Goal: Task Accomplishment & Management: Manage account settings

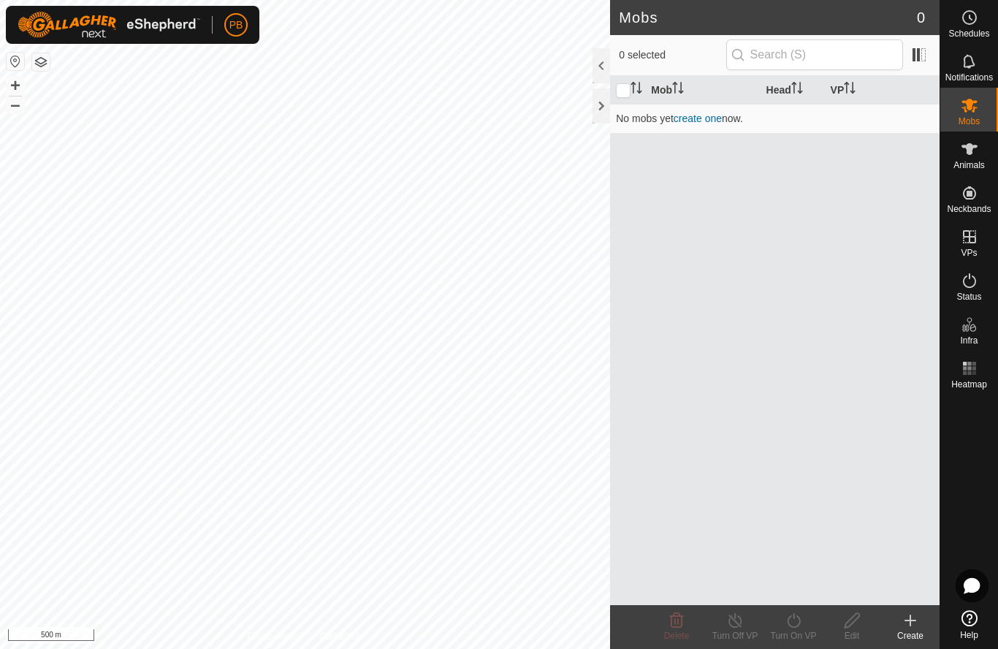
click at [930, 620] on create-svg-icon at bounding box center [910, 621] width 58 height 18
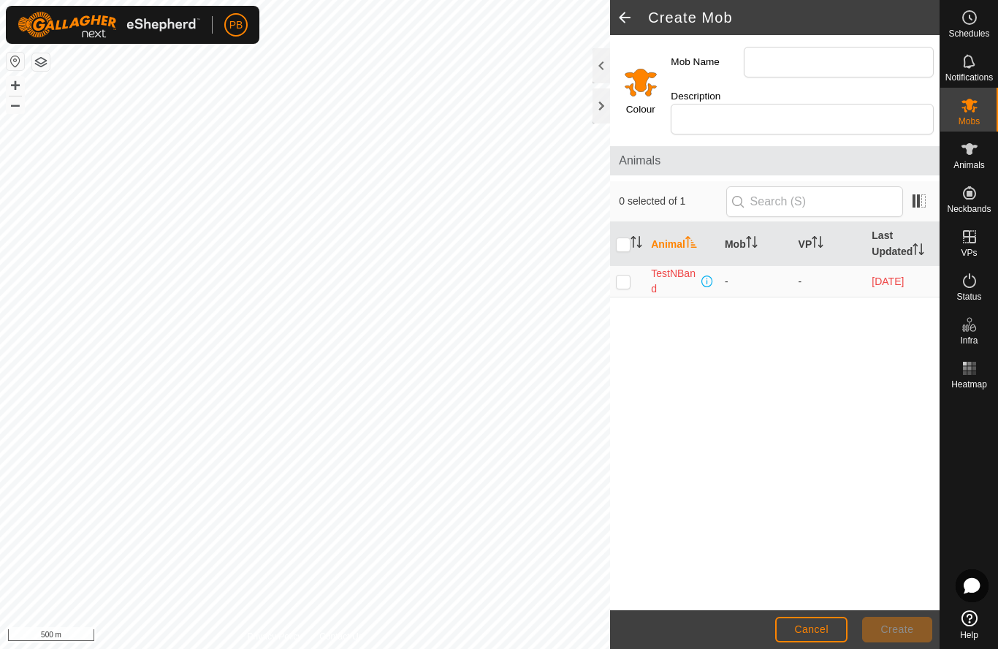
click at [626, 276] on p-checkbox at bounding box center [623, 282] width 15 height 12
checkbox input "true"
click at [773, 64] on input "Mob Name" at bounding box center [839, 62] width 190 height 31
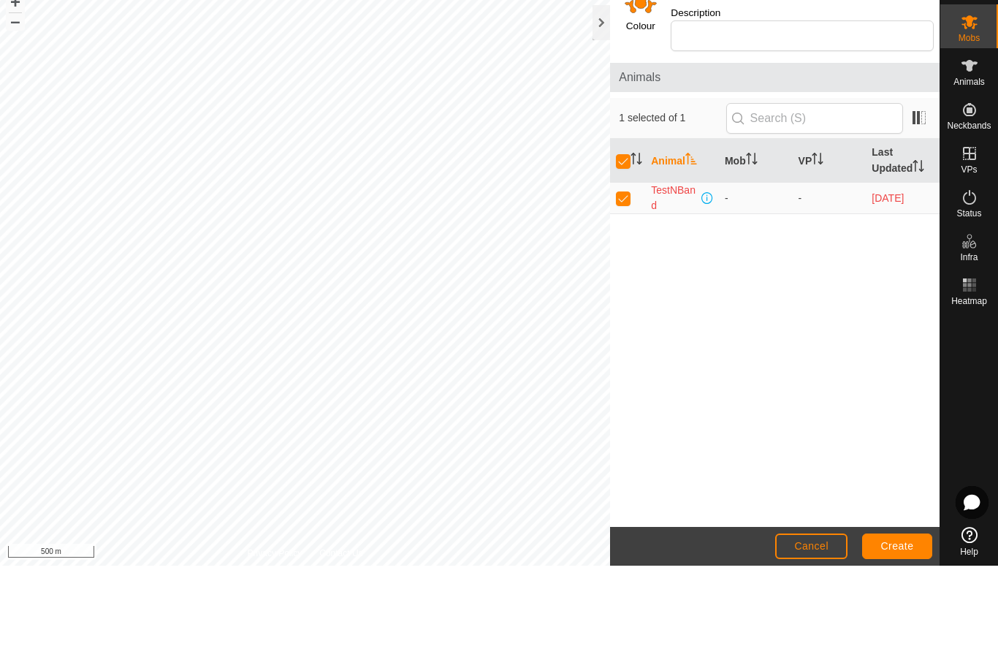
type input "Set up with one collar"
click at [895, 623] on span "Create" at bounding box center [897, 629] width 33 height 12
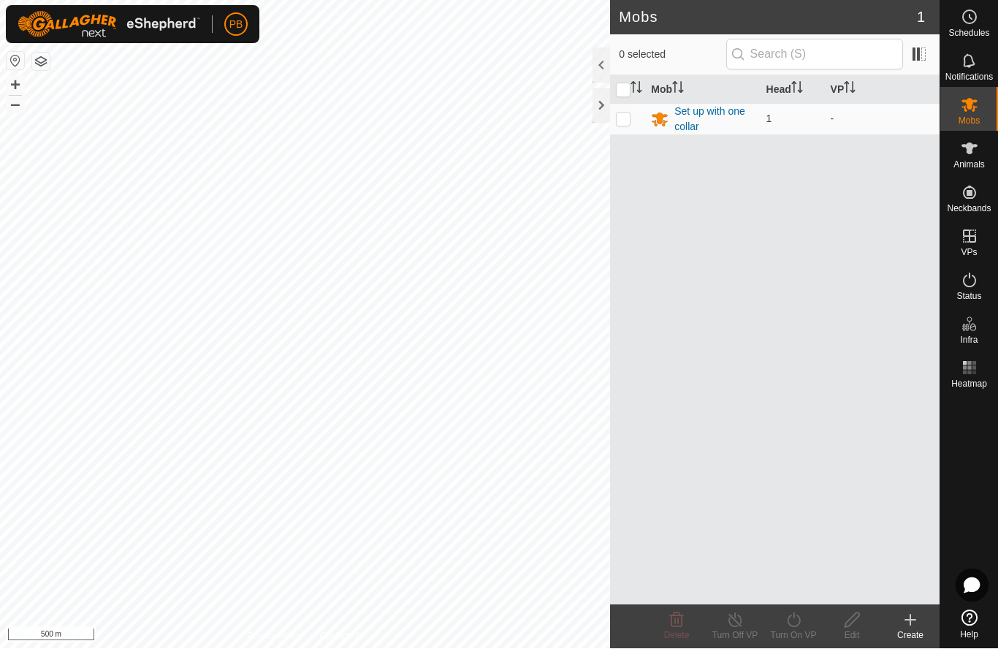
click at [631, 123] on p-checkbox at bounding box center [623, 119] width 15 height 12
checkbox input "true"
click at [710, 118] on div "Set up with one collar" at bounding box center [715, 120] width 80 height 31
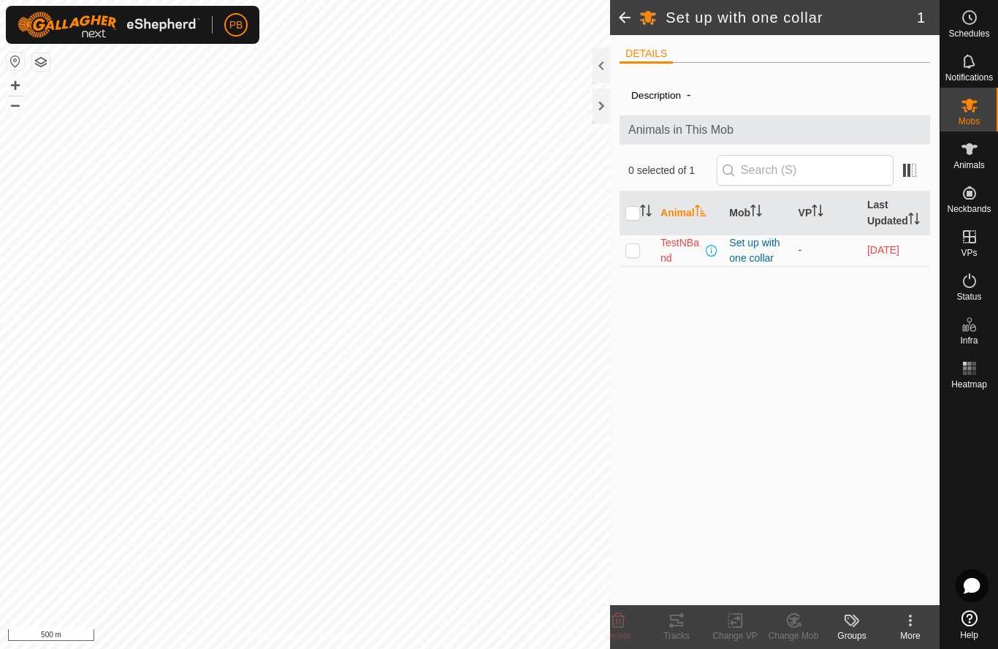
click at [909, 615] on icon at bounding box center [911, 621] width 18 height 18
click at [889, 582] on span "Edit Mob Detail" at bounding box center [861, 589] width 80 height 18
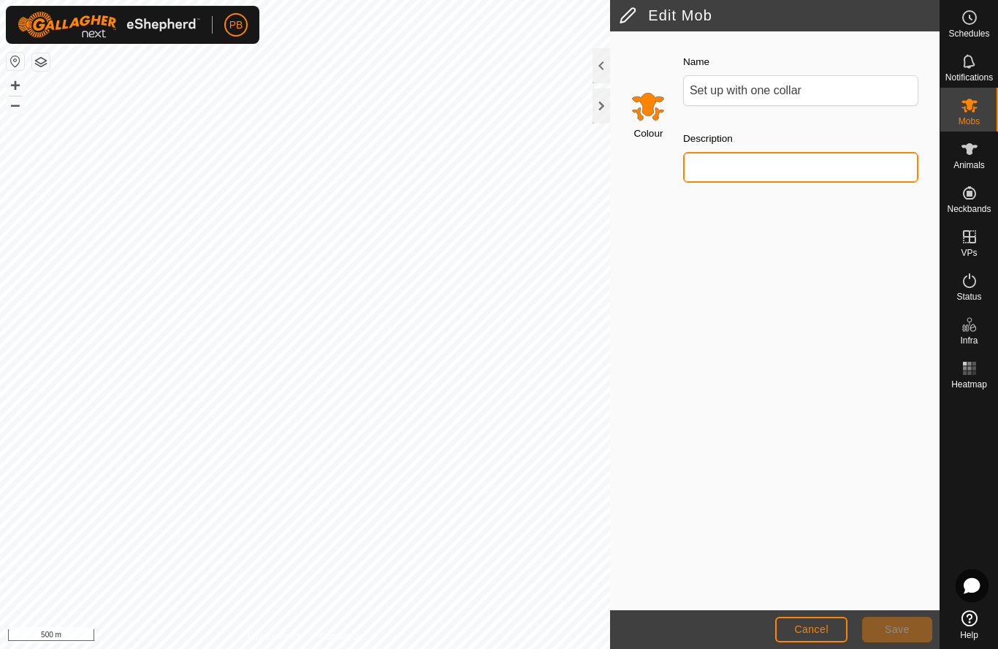
click at [744, 155] on input "Description" at bounding box center [800, 167] width 235 height 31
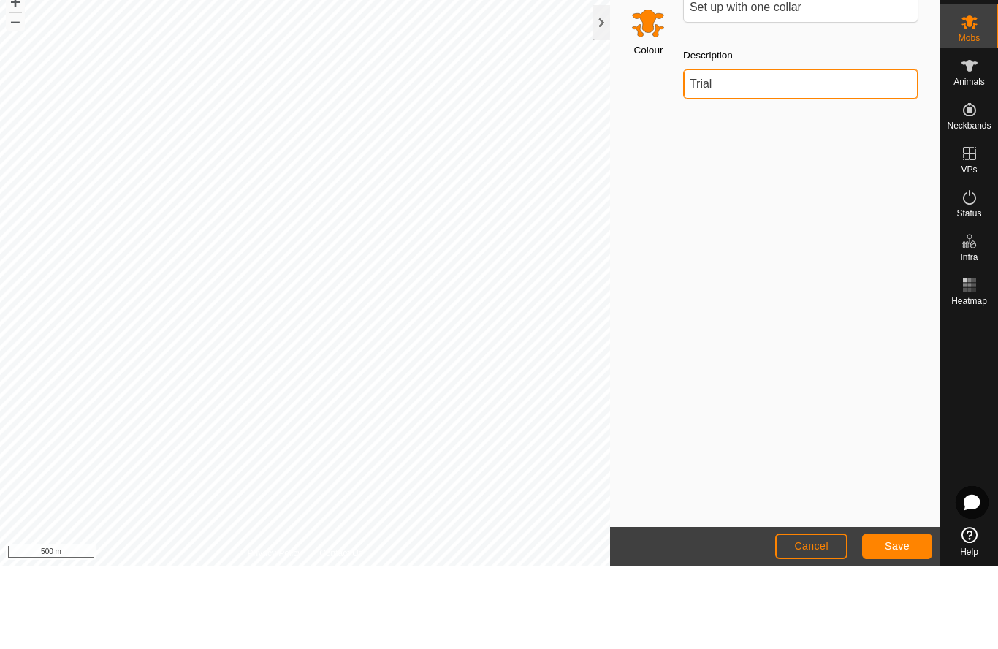
type input "Trial"
click at [902, 623] on span "Save" at bounding box center [897, 629] width 25 height 12
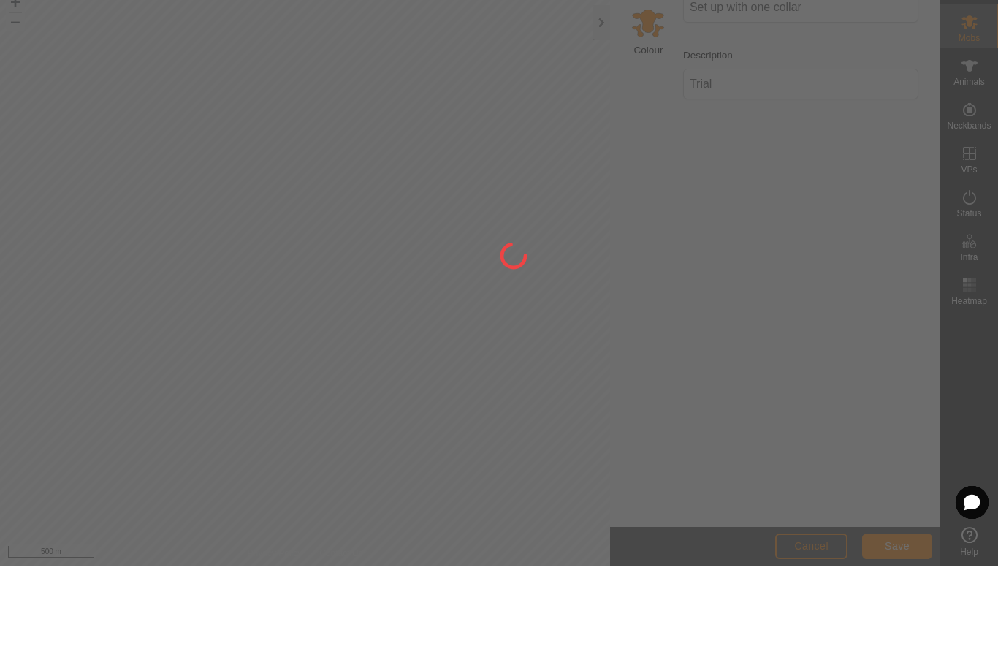
scroll to position [1, 0]
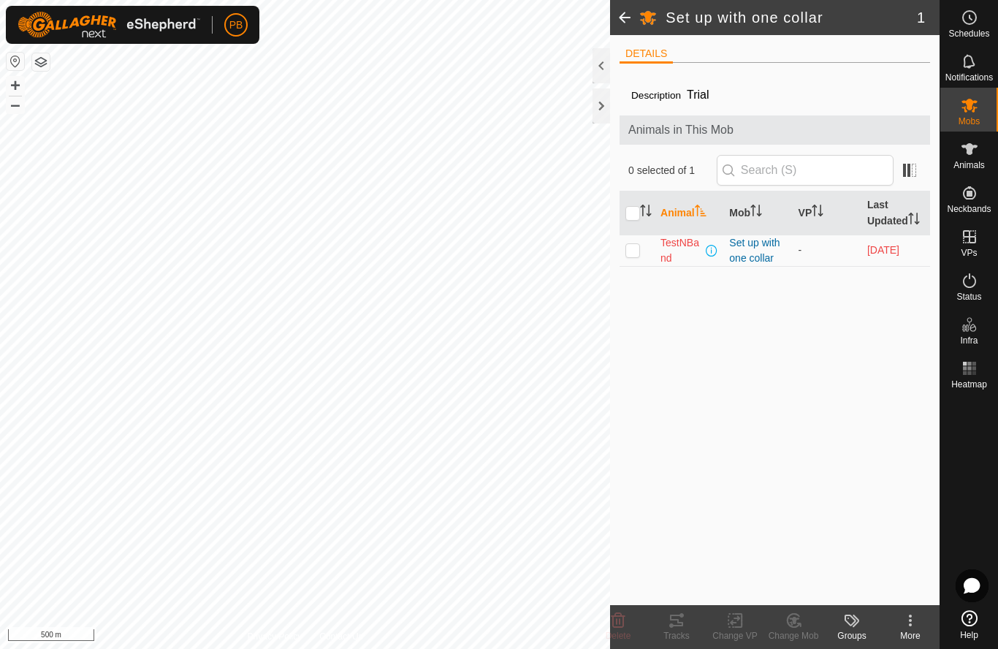
click at [629, 20] on span at bounding box center [624, 17] width 29 height 35
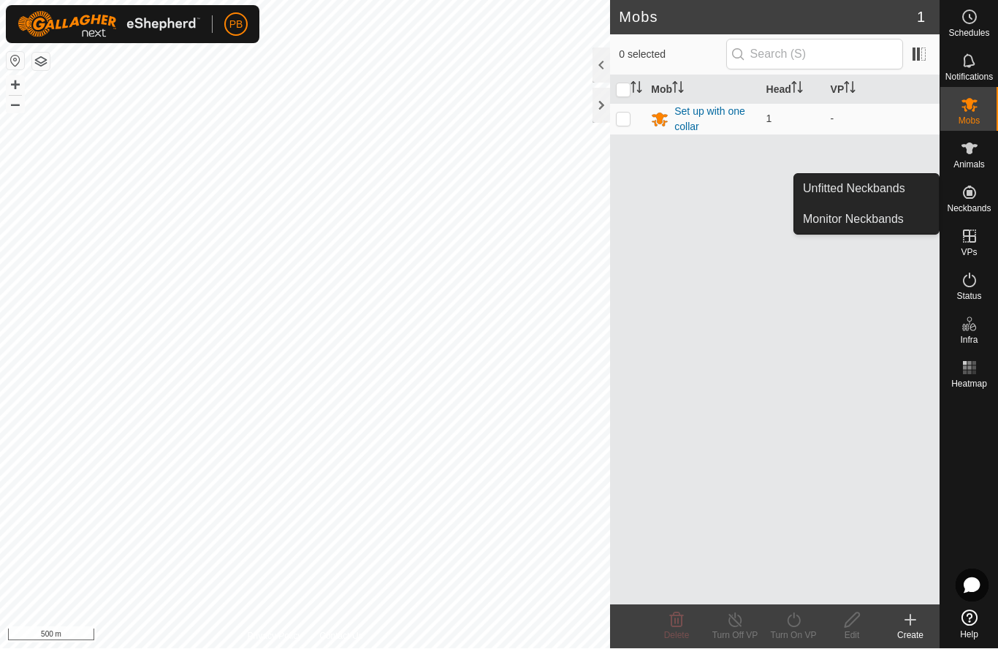
click at [887, 217] on span "Monitor Neckbands" at bounding box center [853, 220] width 101 height 18
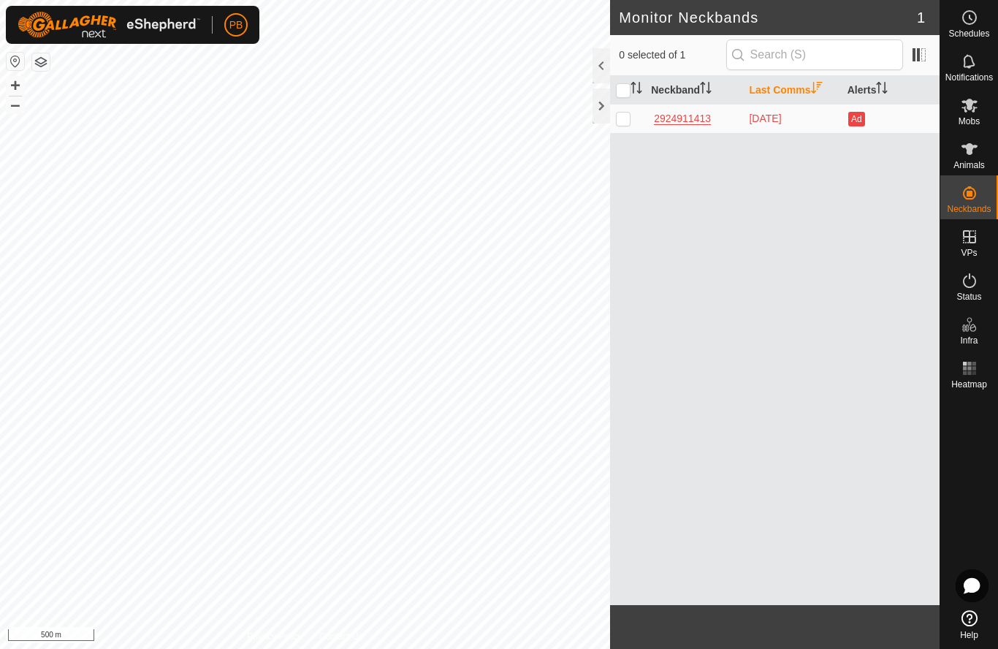
click at [979, 68] on es-notification-svg-icon at bounding box center [970, 61] width 26 height 23
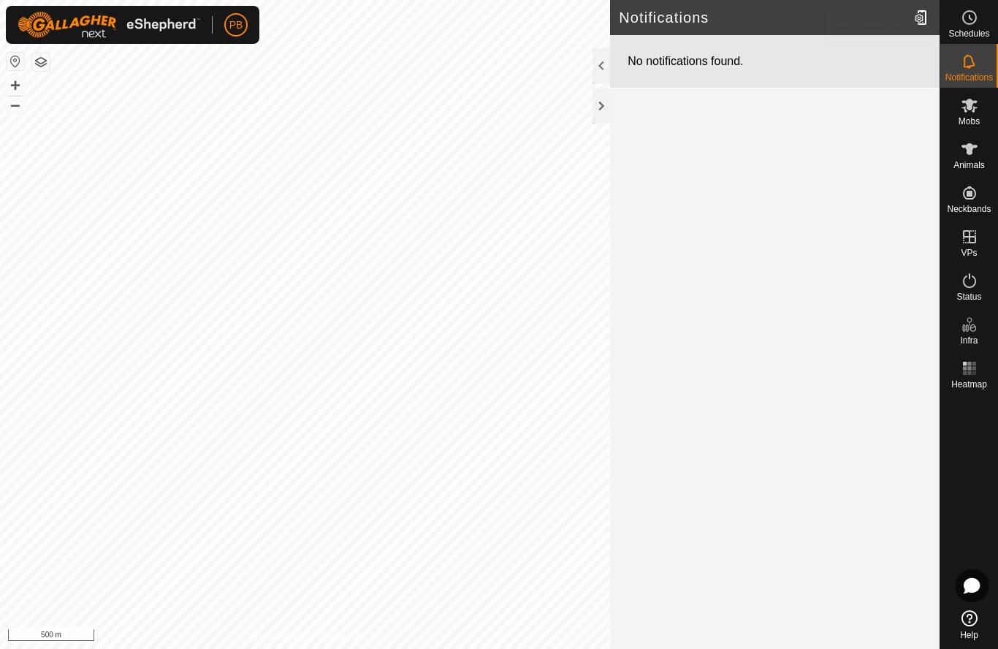
click at [977, 21] on icon at bounding box center [970, 18] width 18 height 18
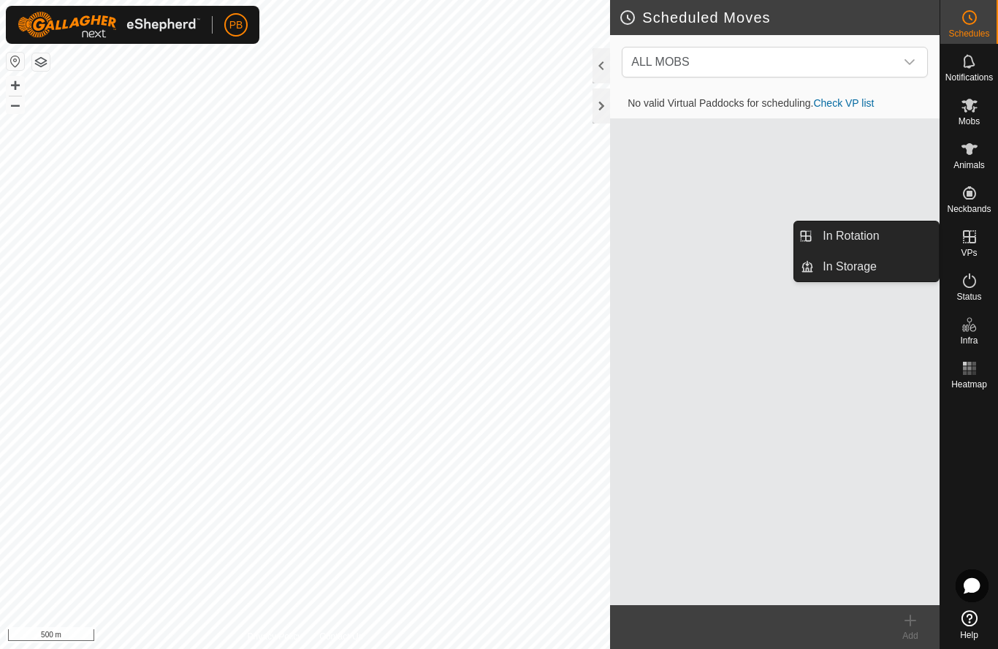
click at [851, 267] on span "In Storage" at bounding box center [850, 267] width 54 height 18
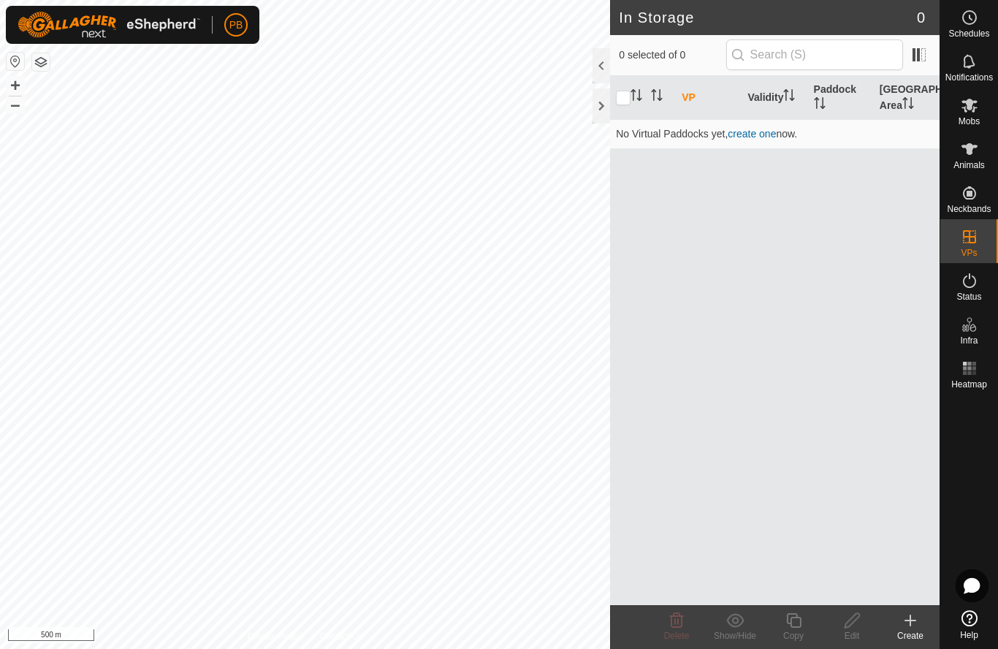
click at [982, 612] on link "Help" at bounding box center [970, 624] width 58 height 41
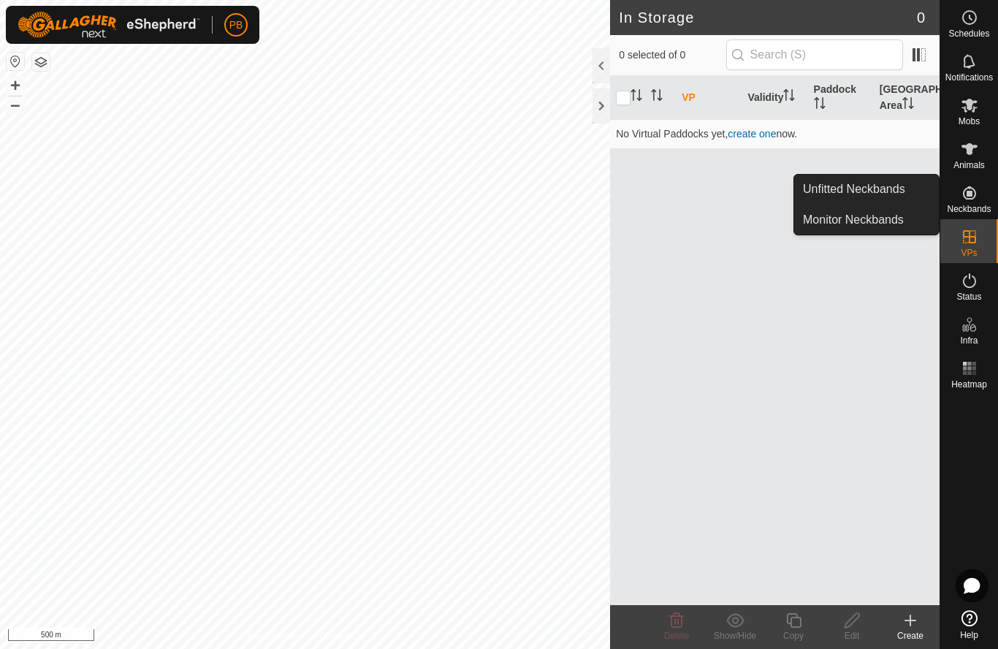
click at [974, 113] on icon at bounding box center [970, 105] width 18 height 18
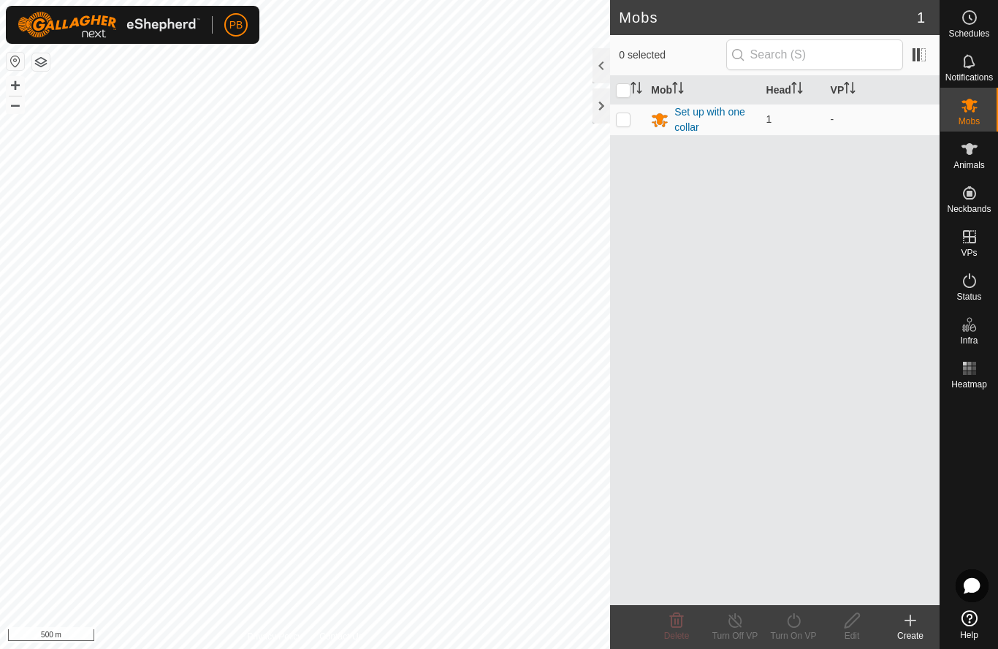
click at [961, 277] on icon at bounding box center [970, 281] width 18 height 18
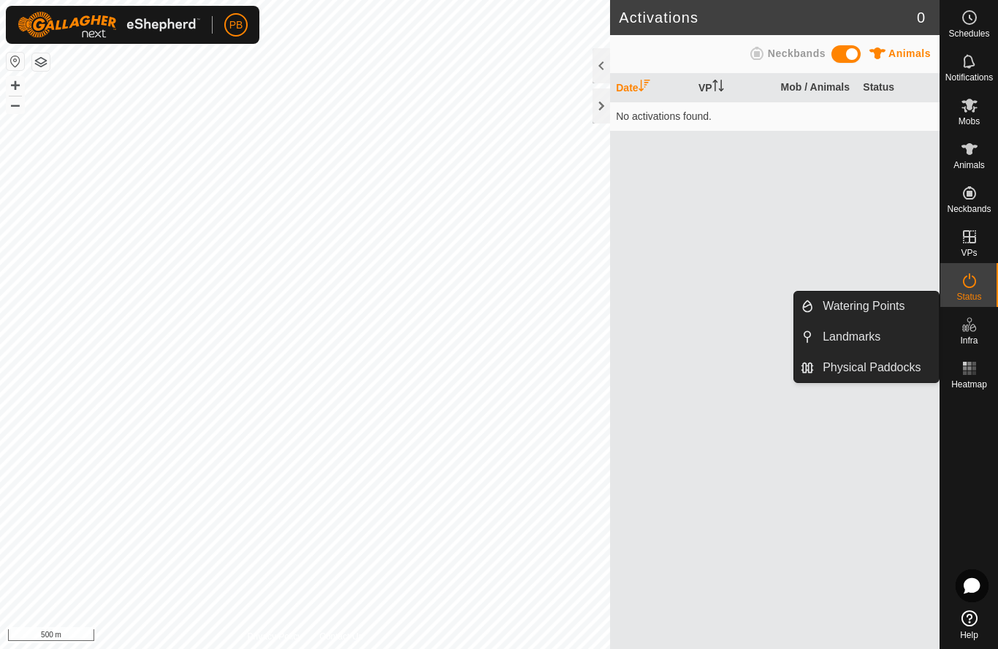
click at [872, 364] on span "Physical Paddocks" at bounding box center [872, 368] width 98 height 18
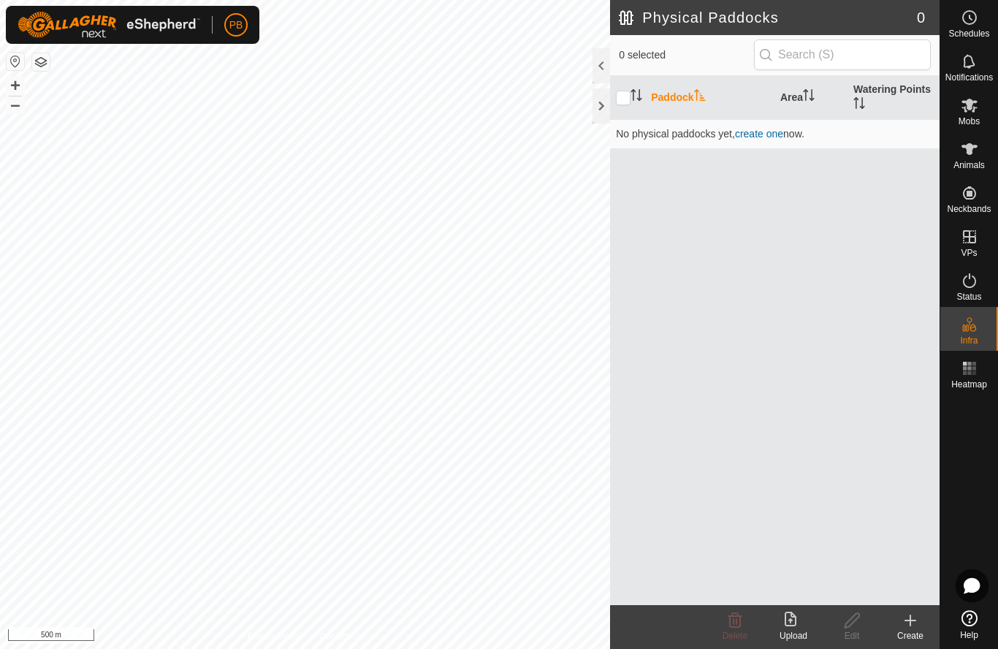
click at [907, 619] on icon at bounding box center [911, 621] width 18 height 18
